Goal: Browse casually: Explore the website without a specific task or goal

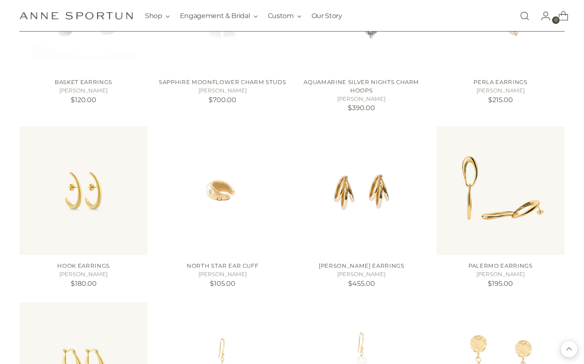
scroll to position [646, 0]
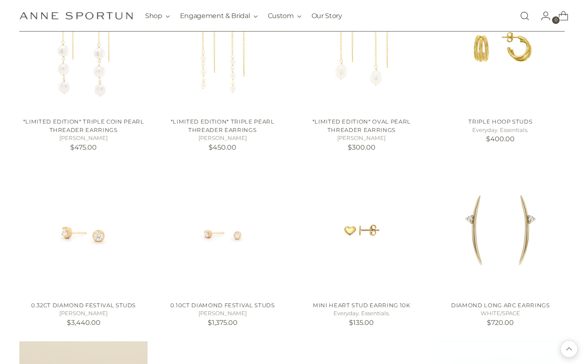
scroll to position [1153, 0]
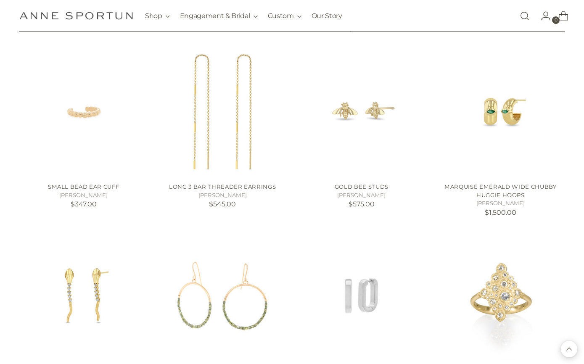
scroll to position [2156, 0]
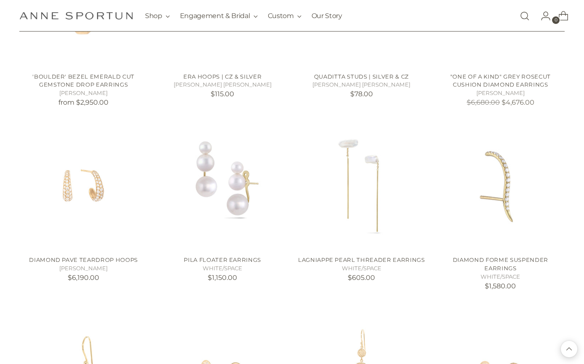
scroll to position [2815, 0]
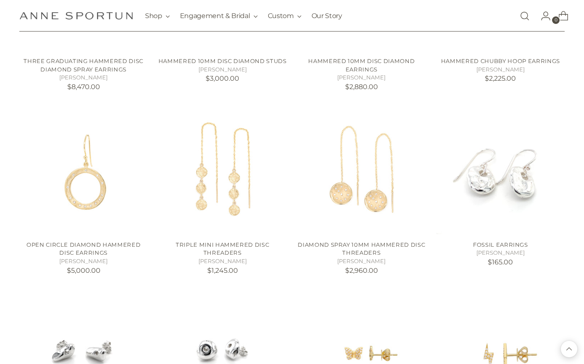
scroll to position [3381, 0]
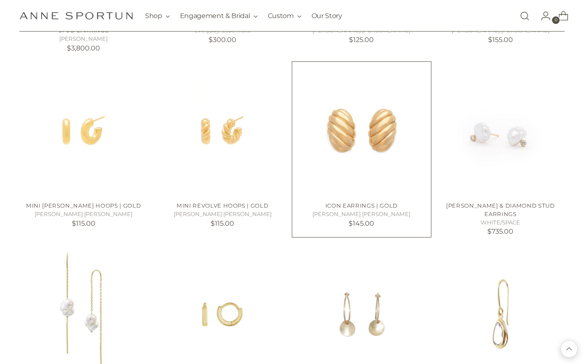
scroll to position [3966, 0]
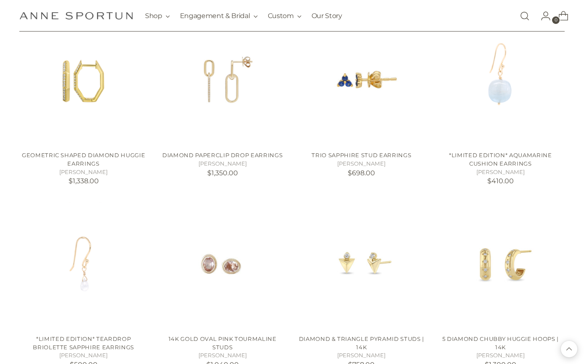
scroll to position [4928, 0]
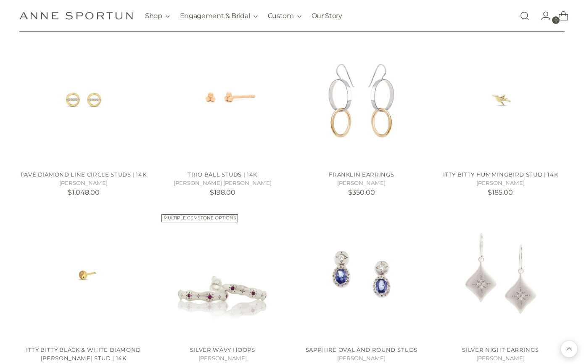
scroll to position [5646, 0]
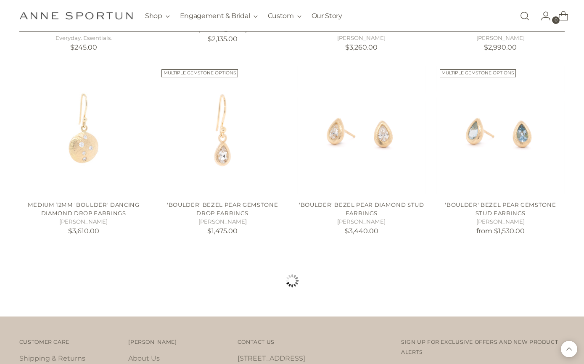
scroll to position [6558, 0]
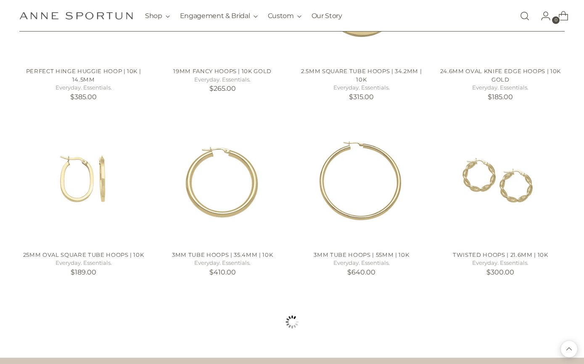
scroll to position [7260, 0]
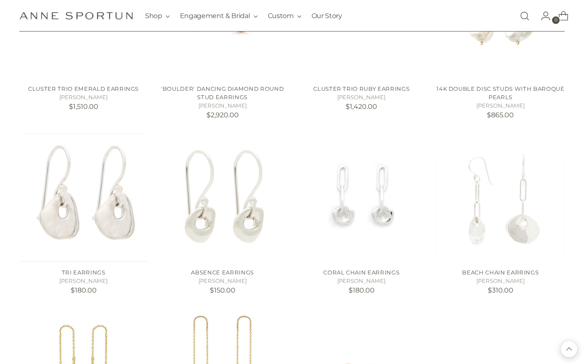
scroll to position [8046, 0]
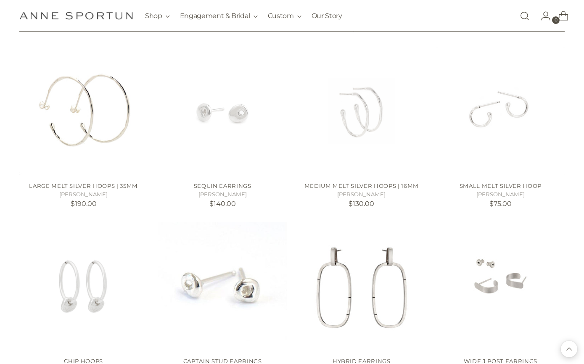
scroll to position [9291, 0]
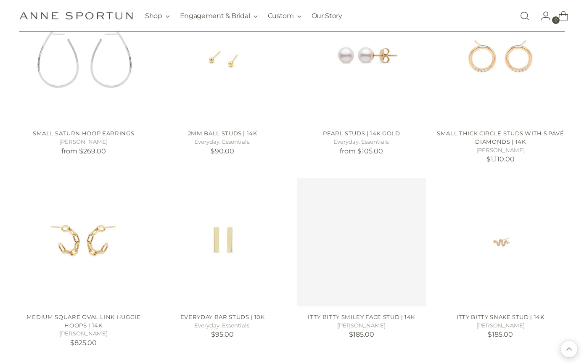
scroll to position [10025, 0]
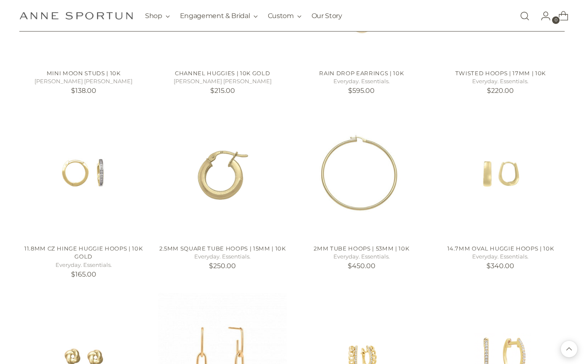
scroll to position [10675, 0]
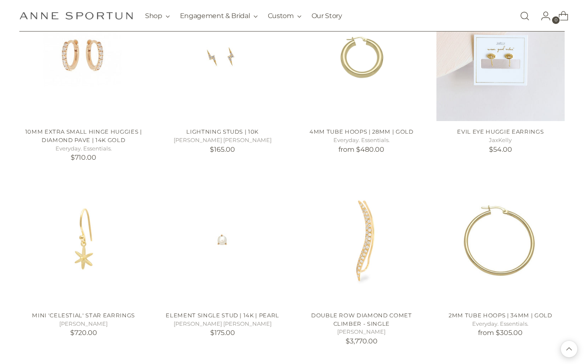
scroll to position [11240, 0]
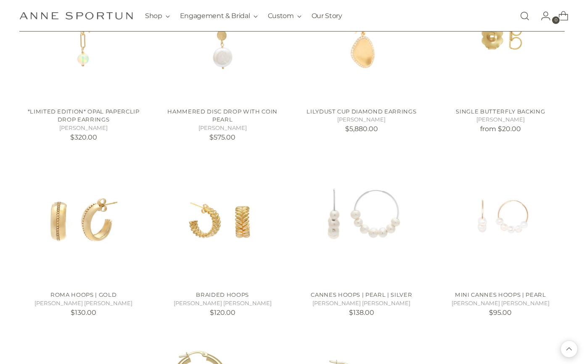
scroll to position [12162, 0]
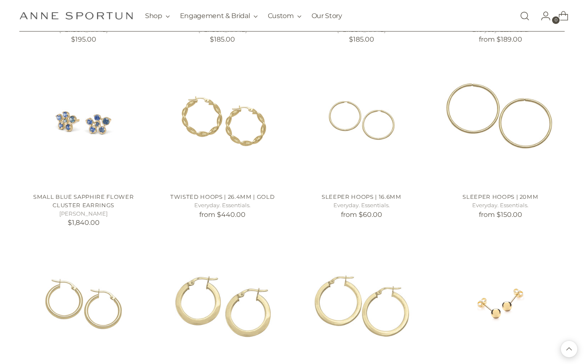
scroll to position [12701, 0]
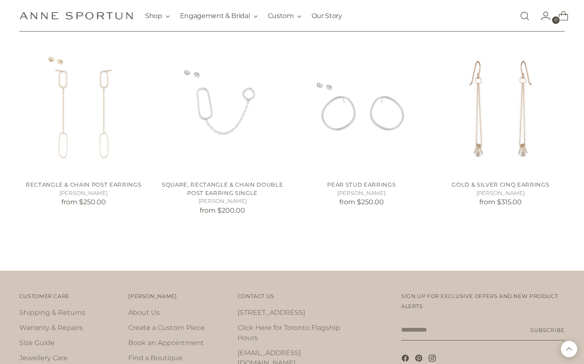
scroll to position [13788, 0]
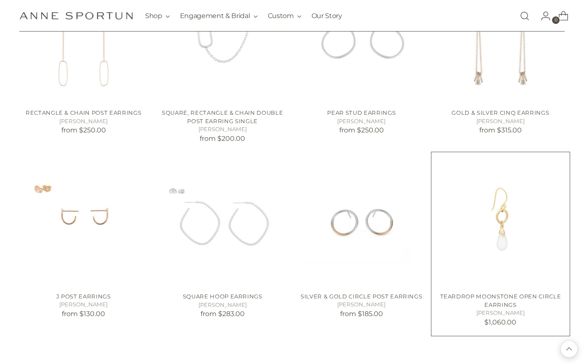
scroll to position [13854, 0]
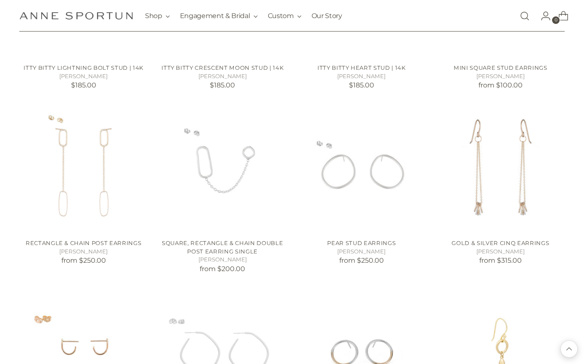
scroll to position [13736, 0]
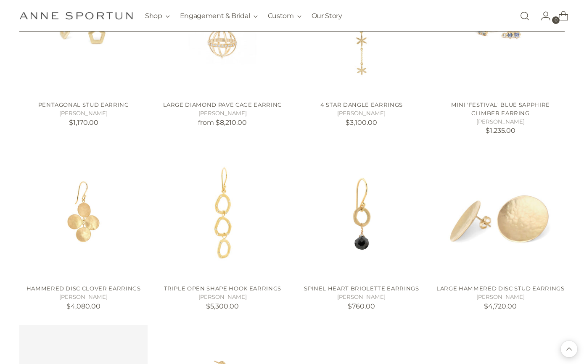
scroll to position [17447, 0]
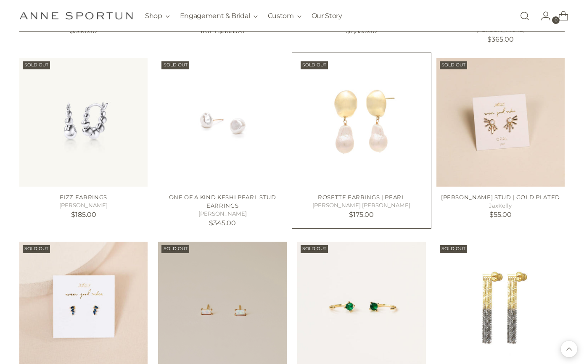
scroll to position [17959, 0]
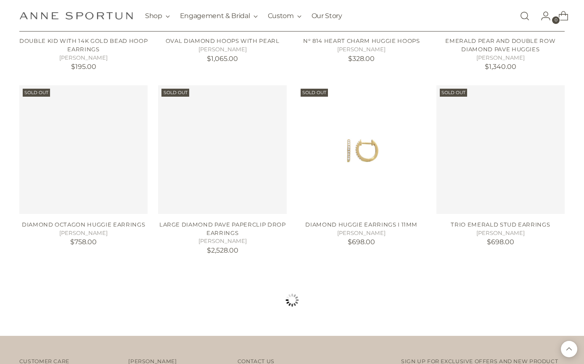
scroll to position [18931, 0]
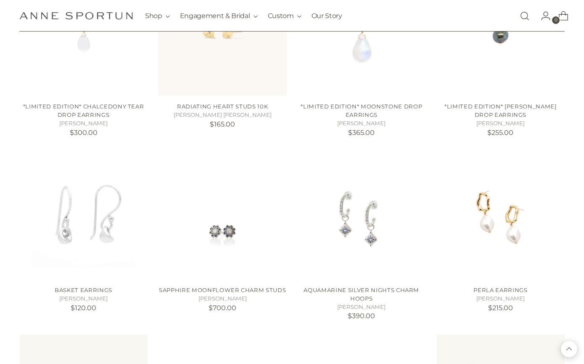
scroll to position [704, 0]
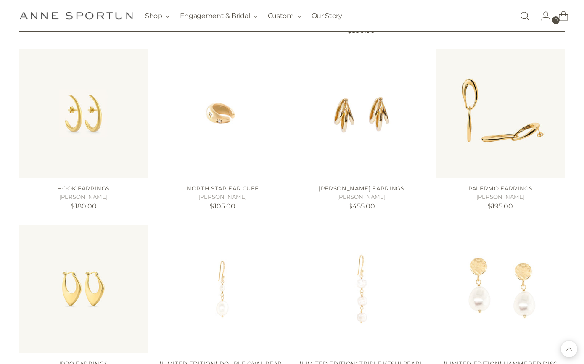
click at [0, 0] on img "Palermo Earrings" at bounding box center [0, 0] width 0 height 0
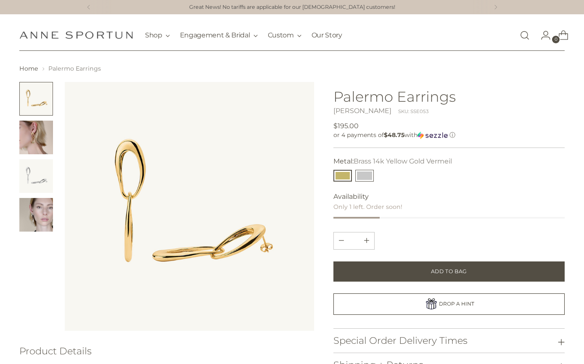
click at [367, 176] on button "Brass 14k White Gold Vermeil" at bounding box center [364, 176] width 18 height 12
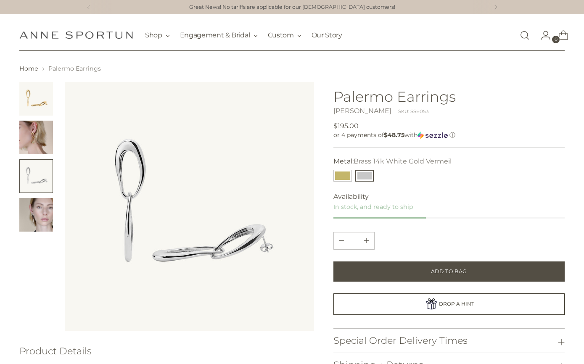
click at [44, 216] on img "Change image to image 4" at bounding box center [36, 215] width 34 height 34
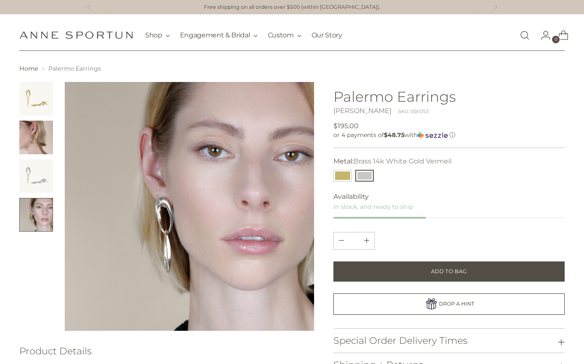
click at [29, 136] on img "Change image to image 2" at bounding box center [36, 138] width 34 height 34
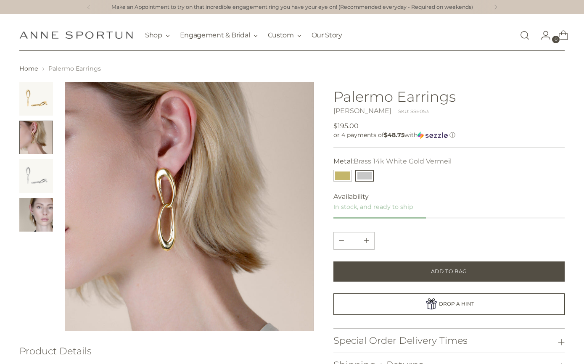
click at [42, 215] on img "Change image to image 4" at bounding box center [36, 215] width 34 height 34
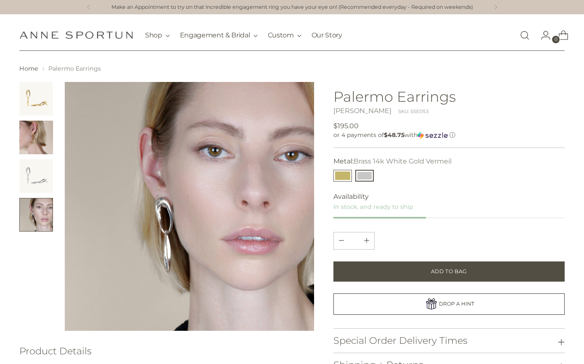
click at [338, 175] on button "Brass 14k Yellow Gold Vermeil" at bounding box center [342, 176] width 18 height 12
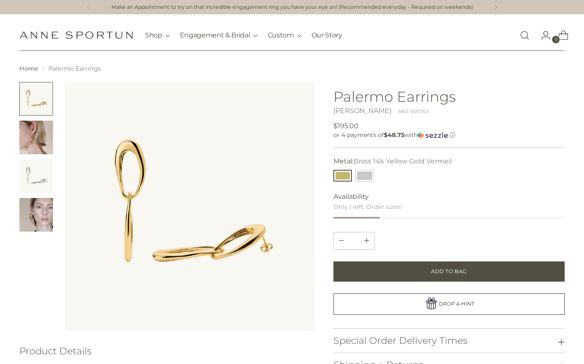
click at [29, 131] on img "Change image to image 2" at bounding box center [36, 138] width 34 height 34
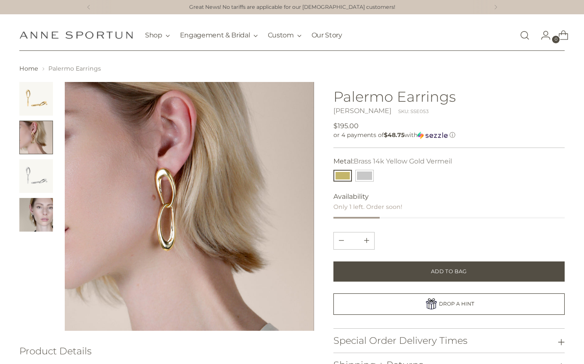
click at [38, 299] on div at bounding box center [36, 206] width 34 height 249
click at [42, 211] on img "Change image to image 4" at bounding box center [36, 215] width 34 height 34
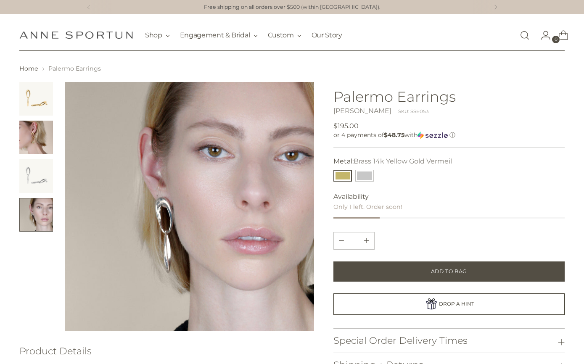
click at [31, 181] on img "Change image to image 3" at bounding box center [36, 176] width 34 height 34
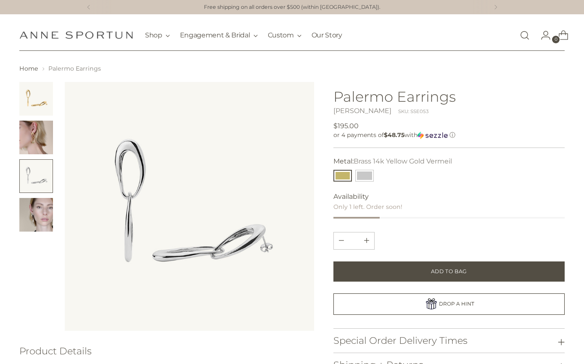
click at [32, 214] on img "Change image to image 4" at bounding box center [36, 215] width 34 height 34
